Goal: Navigation & Orientation: Find specific page/section

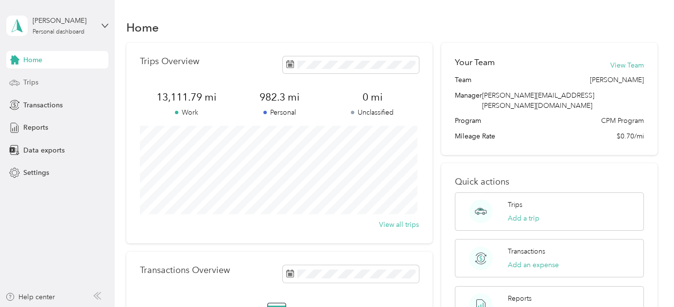
click at [41, 77] on div "Trips" at bounding box center [57, 82] width 102 height 17
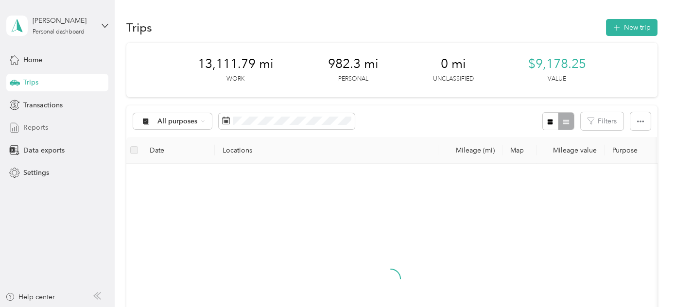
click at [17, 124] on icon at bounding box center [14, 127] width 11 height 11
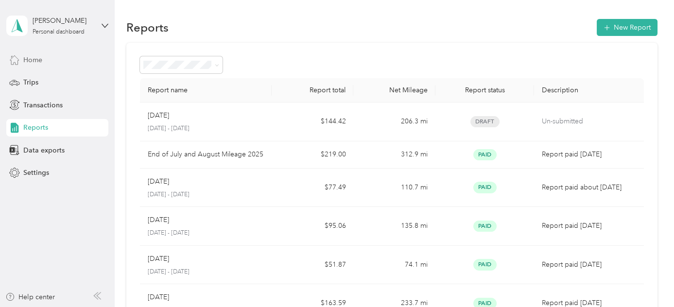
click at [34, 60] on span "Home" at bounding box center [32, 60] width 19 height 10
